Goal: Task Accomplishment & Management: Manage account settings

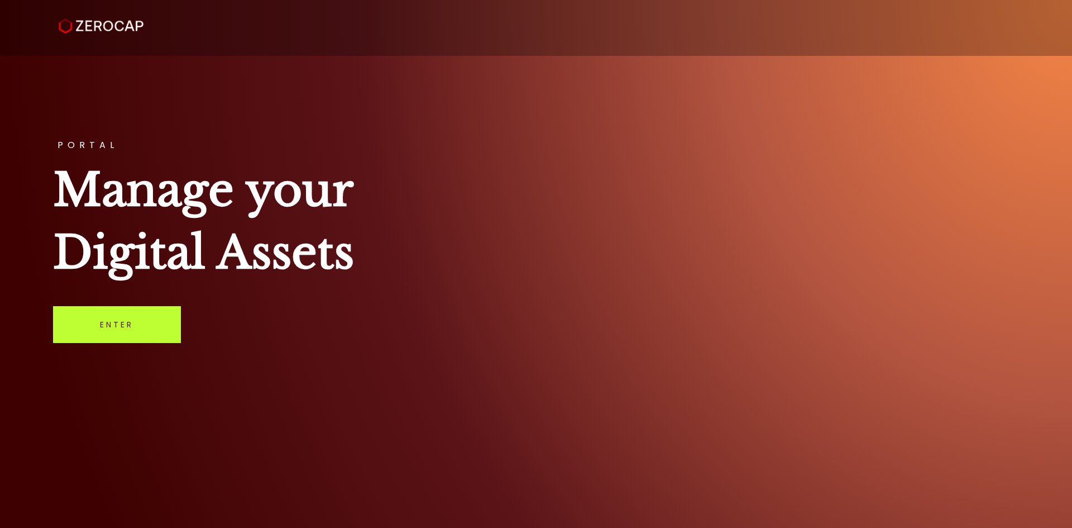
drag, startPoint x: 126, startPoint y: 323, endPoint x: 314, endPoint y: 260, distance: 198.5
click at [126, 322] on link "Enter" at bounding box center [117, 324] width 128 height 37
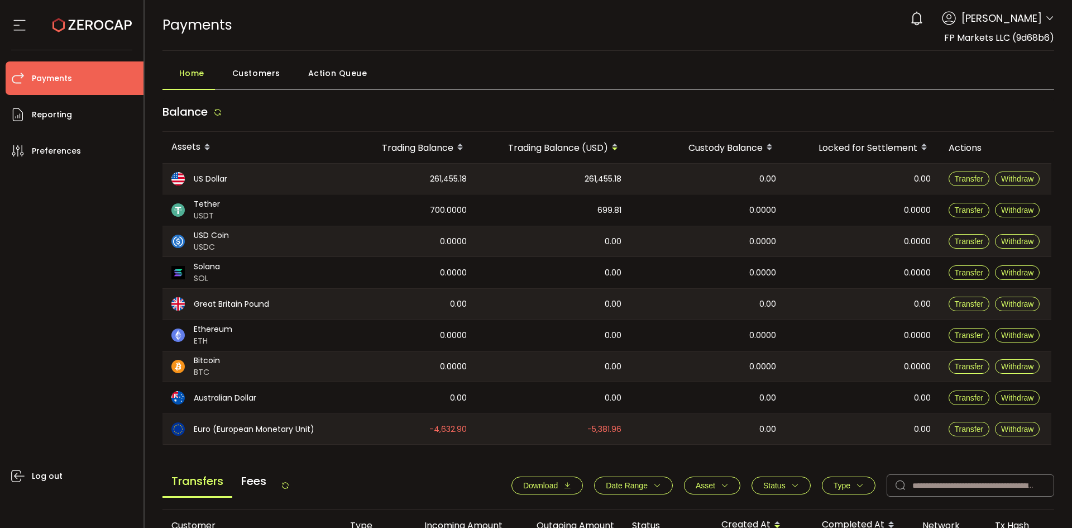
scroll to position [378, 0]
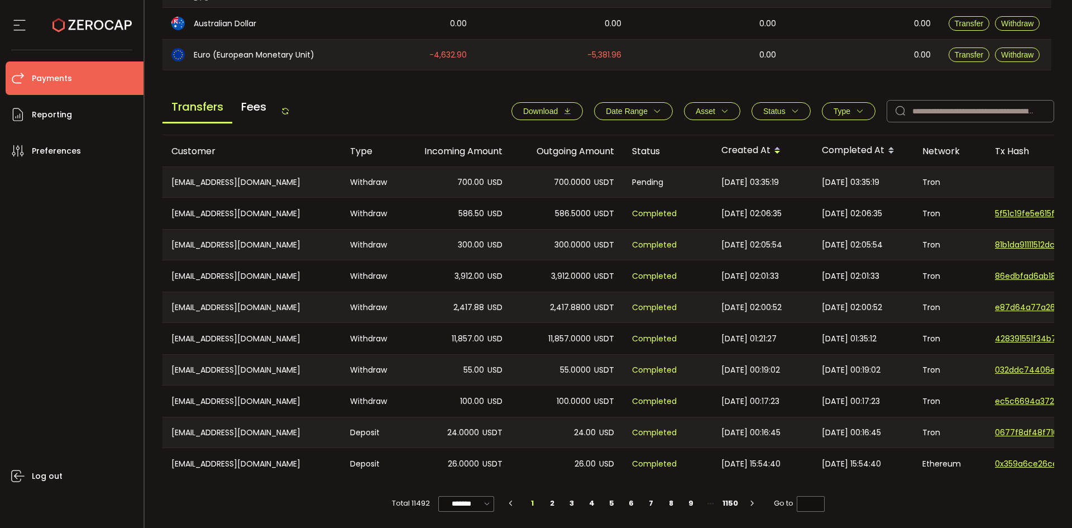
click at [290, 107] on icon at bounding box center [285, 111] width 9 height 9
click at [283, 111] on div "Transfers Fees" at bounding box center [226, 110] width 127 height 25
click at [290, 109] on icon at bounding box center [285, 111] width 9 height 9
